Goal: Information Seeking & Learning: Understand process/instructions

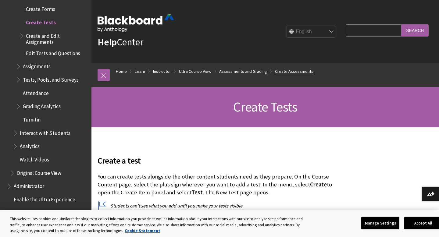
click at [284, 71] on link "Create Assessments" at bounding box center [294, 72] width 38 height 8
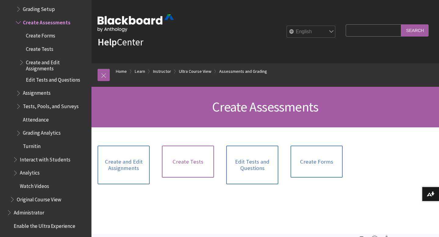
click at [195, 156] on link "Create Tests" at bounding box center [188, 162] width 52 height 32
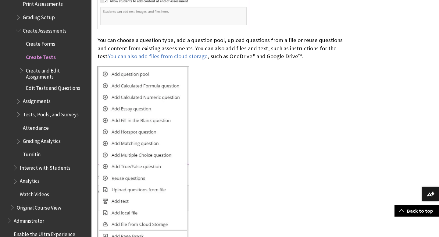
scroll to position [1180, 0]
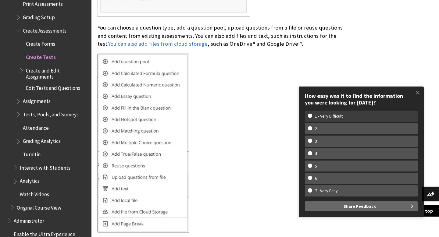
click at [325, 117] on w-span "1 - Very Difficult" at bounding box center [329, 116] width 42 height 5
click at [312, 117] on input "1 - Very Difficult" at bounding box center [310, 116] width 4 height 4
radio input "true"
click at [328, 213] on w-div "How easy was it to find the information you were looking for today? How easy wa…" at bounding box center [361, 152] width 125 height 131
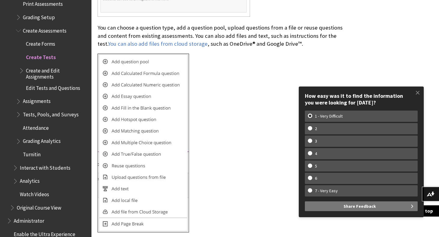
click at [310, 206] on button "Share Feedback" at bounding box center [361, 206] width 113 height 10
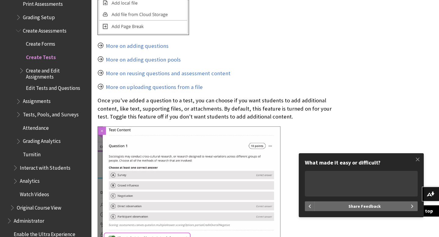
scroll to position [1418, 0]
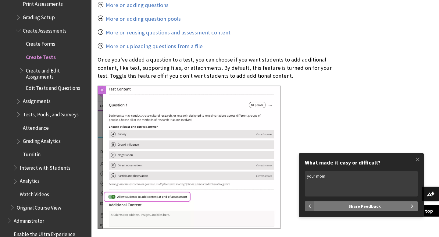
type textarea "your mom"
click at [375, 203] on span "Share Feedback" at bounding box center [364, 206] width 32 height 10
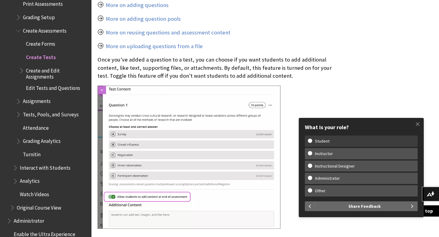
click at [370, 144] on label "Student" at bounding box center [361, 141] width 113 height 11
click at [312, 143] on input "Student" at bounding box center [310, 141] width 4 height 4
radio input "true"
click at [368, 172] on w-div "Student Instructor Instructional Designer Administrator Other" at bounding box center [361, 166] width 113 height 61
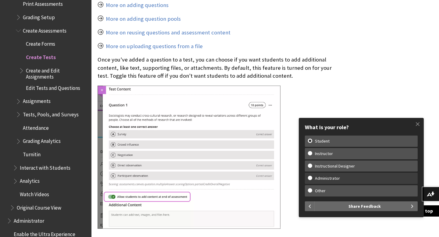
click at [364, 179] on w-span "Administrator" at bounding box center [361, 178] width 107 height 5
click at [312, 179] on input "Administrator" at bounding box center [310, 178] width 4 height 4
radio input "true"
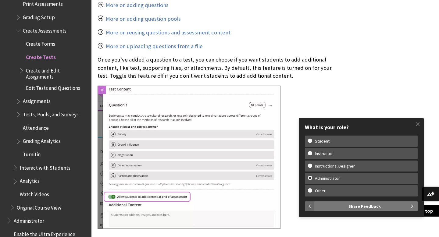
click at [363, 204] on span "Share Feedback" at bounding box center [364, 206] width 32 height 10
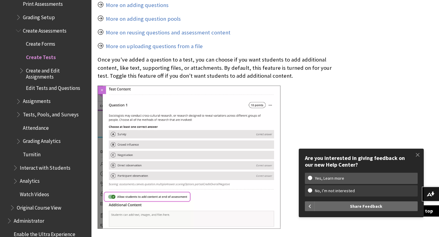
click at [345, 194] on label "No, I’m not interested" at bounding box center [361, 190] width 113 height 11
click at [312, 192] on input "No, I’m not interested" at bounding box center [310, 190] width 4 height 4
radio input "true"
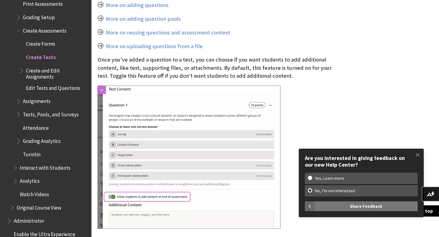
click at [348, 208] on button "Share Feedback" at bounding box center [365, 206] width 103 height 10
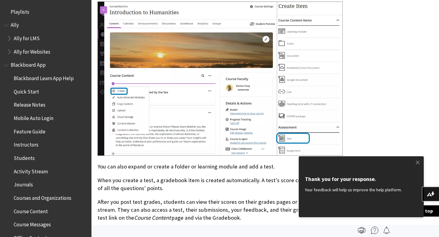
scroll to position [195, 0]
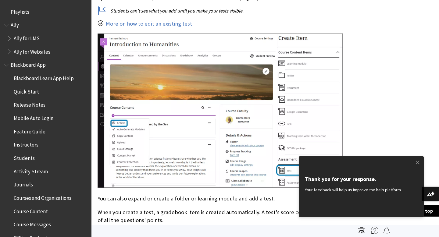
click at [39, 91] on span "Quick Start" at bounding box center [47, 92] width 81 height 10
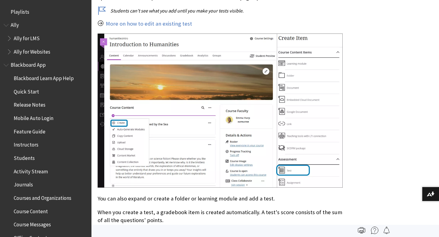
scroll to position [963, 0]
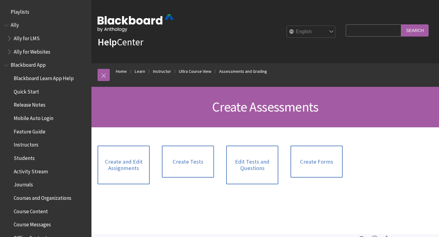
scroll to position [937, 0]
